Goal: Transaction & Acquisition: Purchase product/service

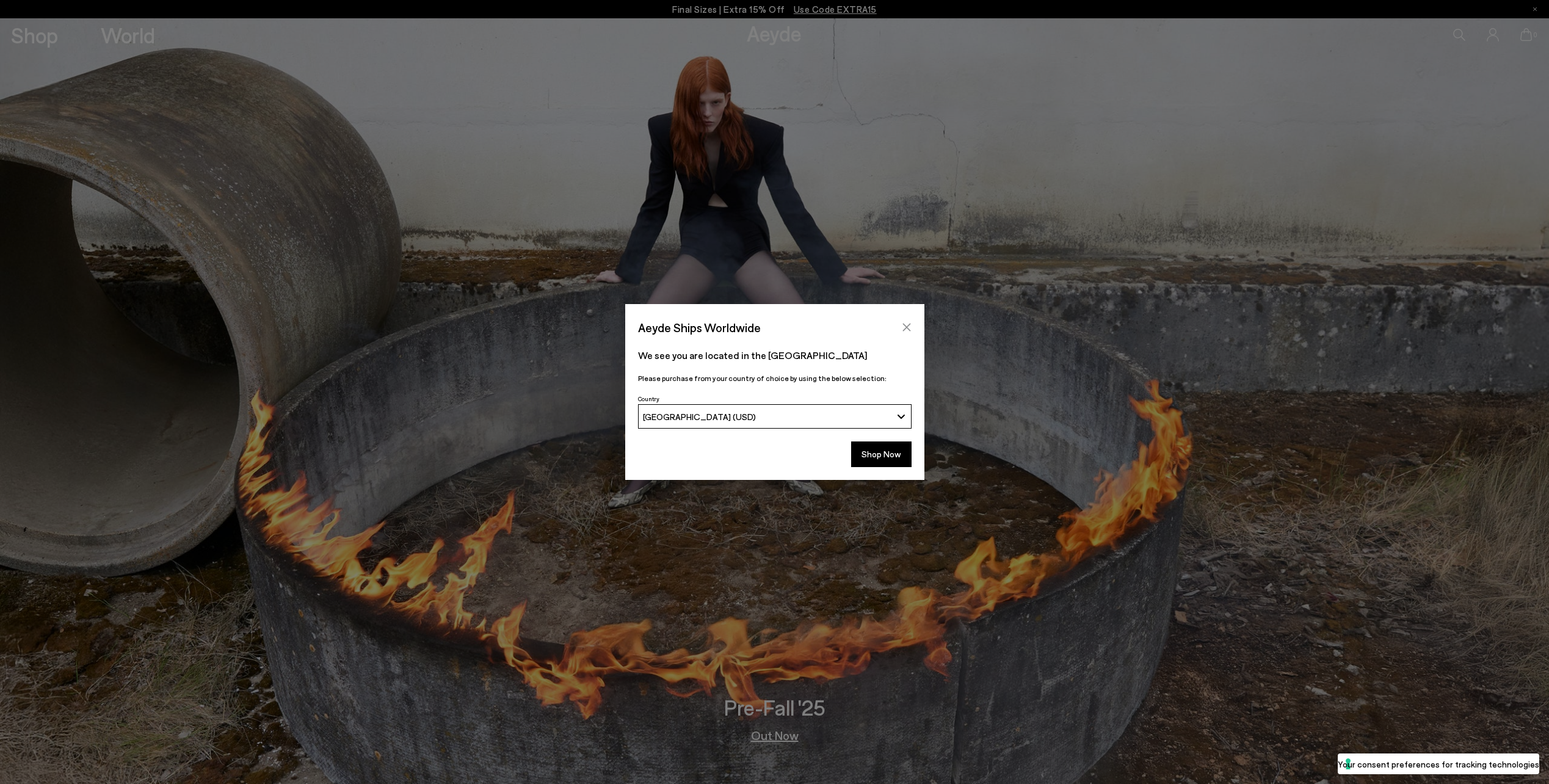
click at [903, 329] on icon "Close" at bounding box center [907, 327] width 10 height 10
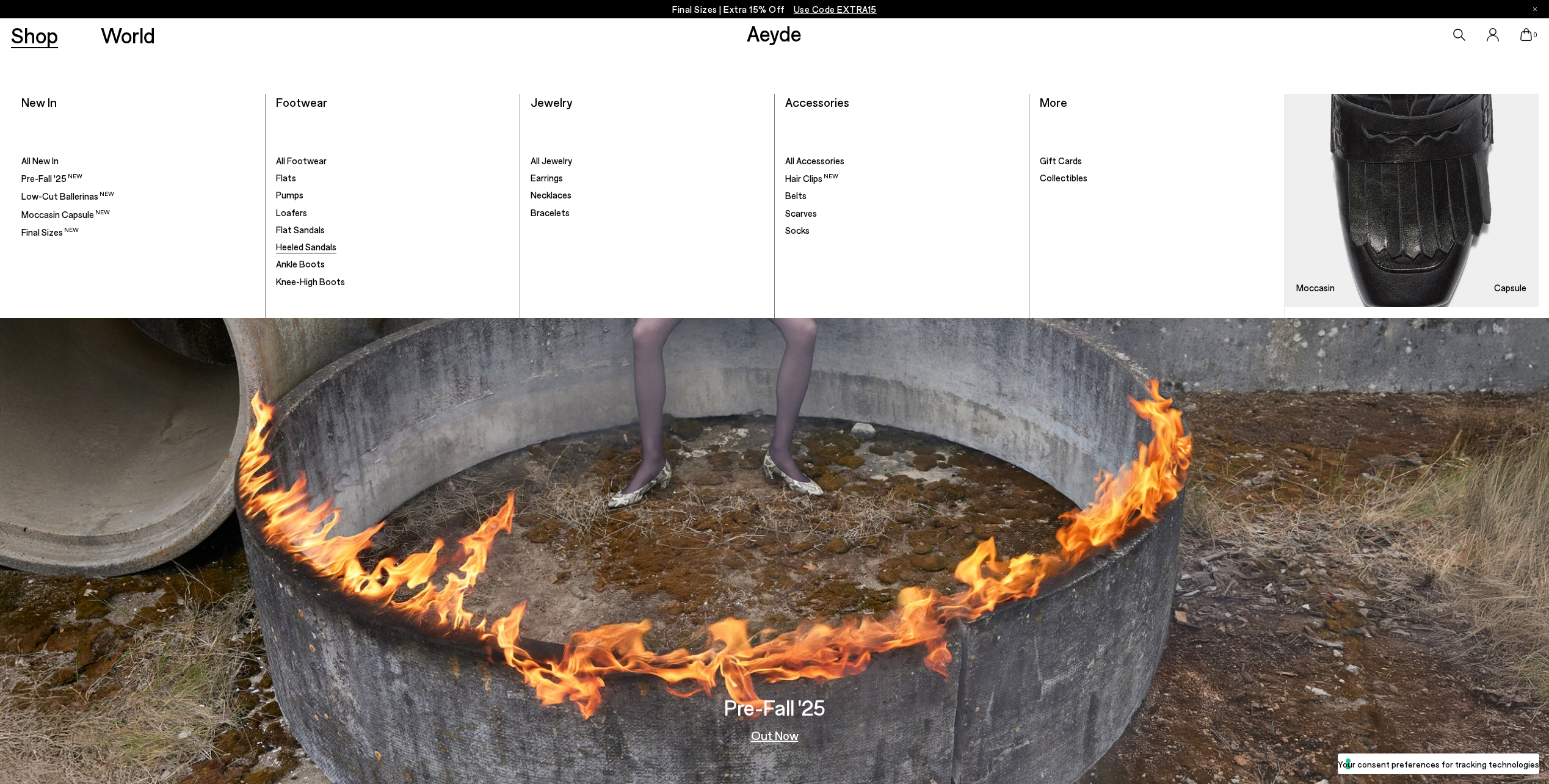
click at [301, 245] on span "Heeled Sandals" at bounding box center [306, 246] width 60 height 11
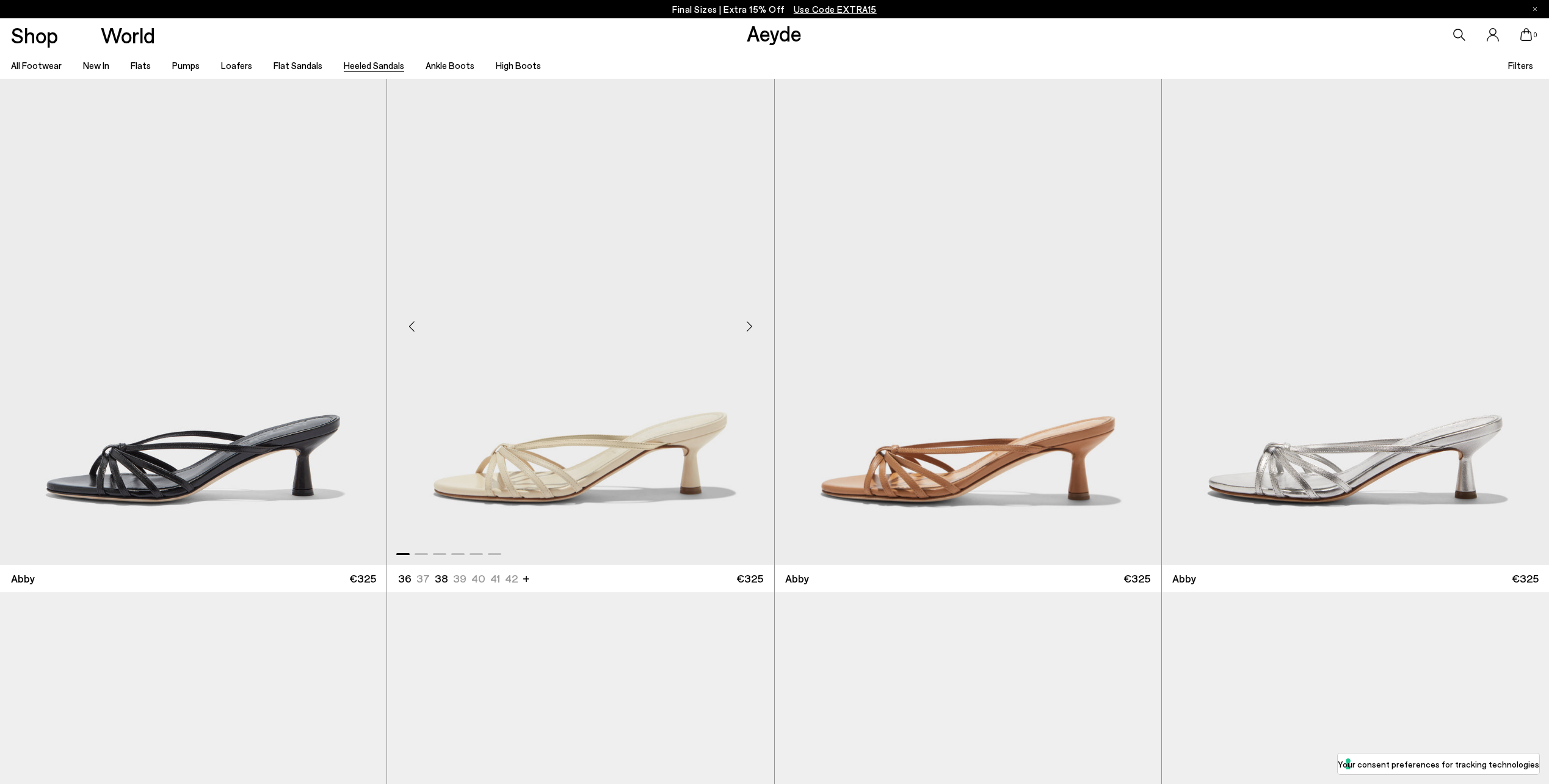
click at [751, 321] on div "Next slide" at bounding box center [750, 326] width 37 height 36
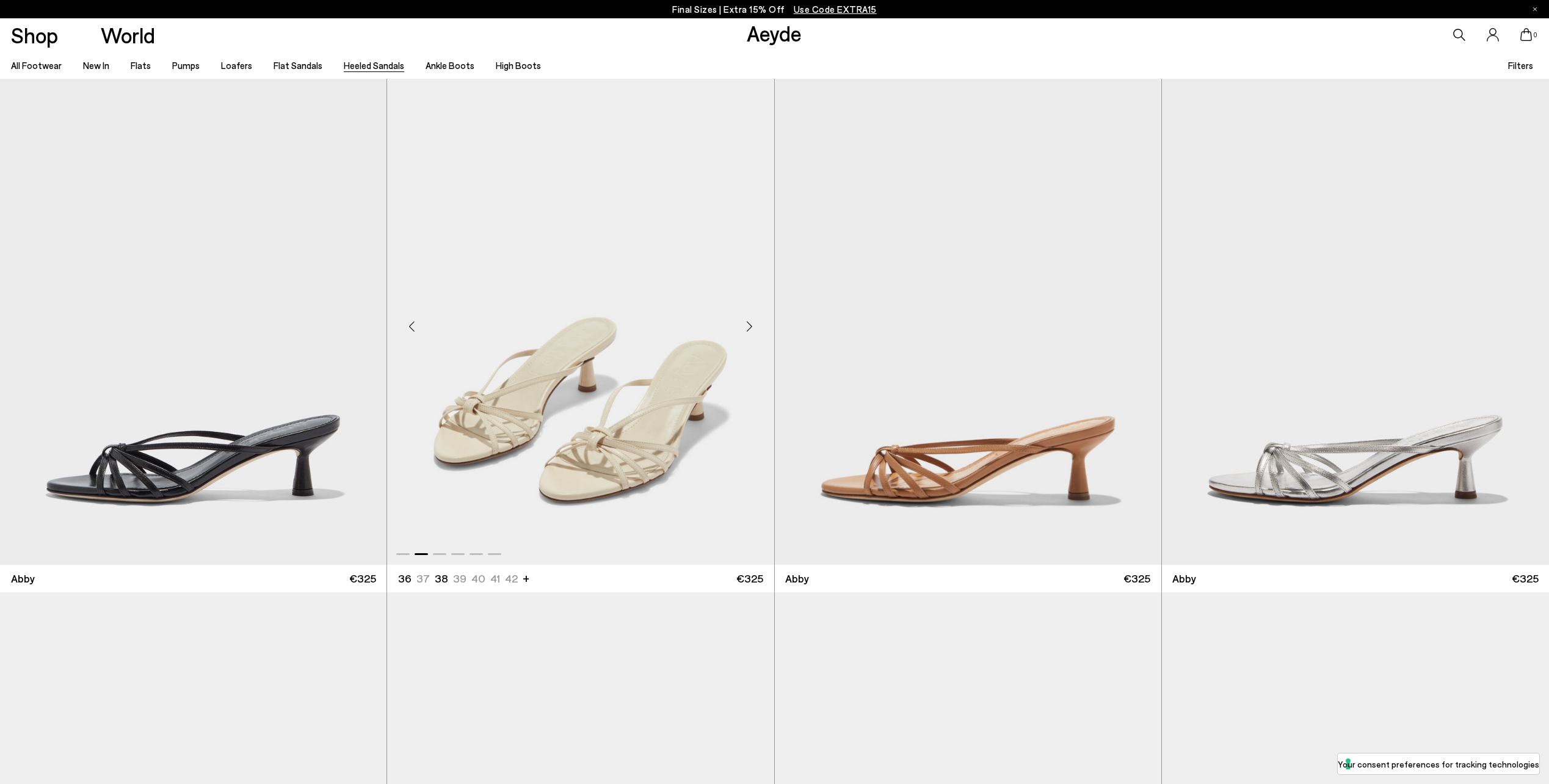
click at [751, 321] on div "Next slide" at bounding box center [750, 326] width 37 height 36
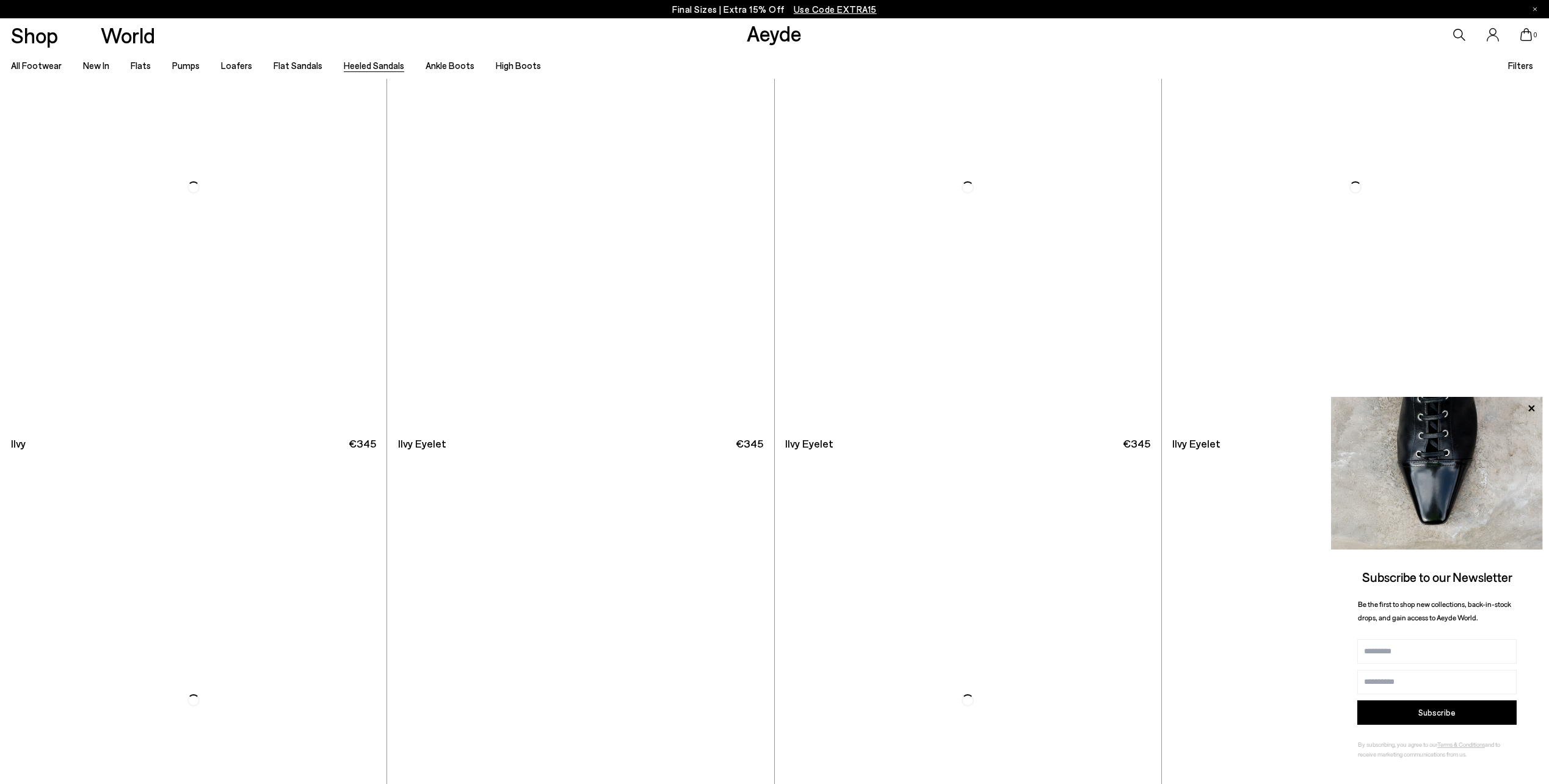
scroll to position [2991, 0]
